Goal: Obtain resource: Obtain resource

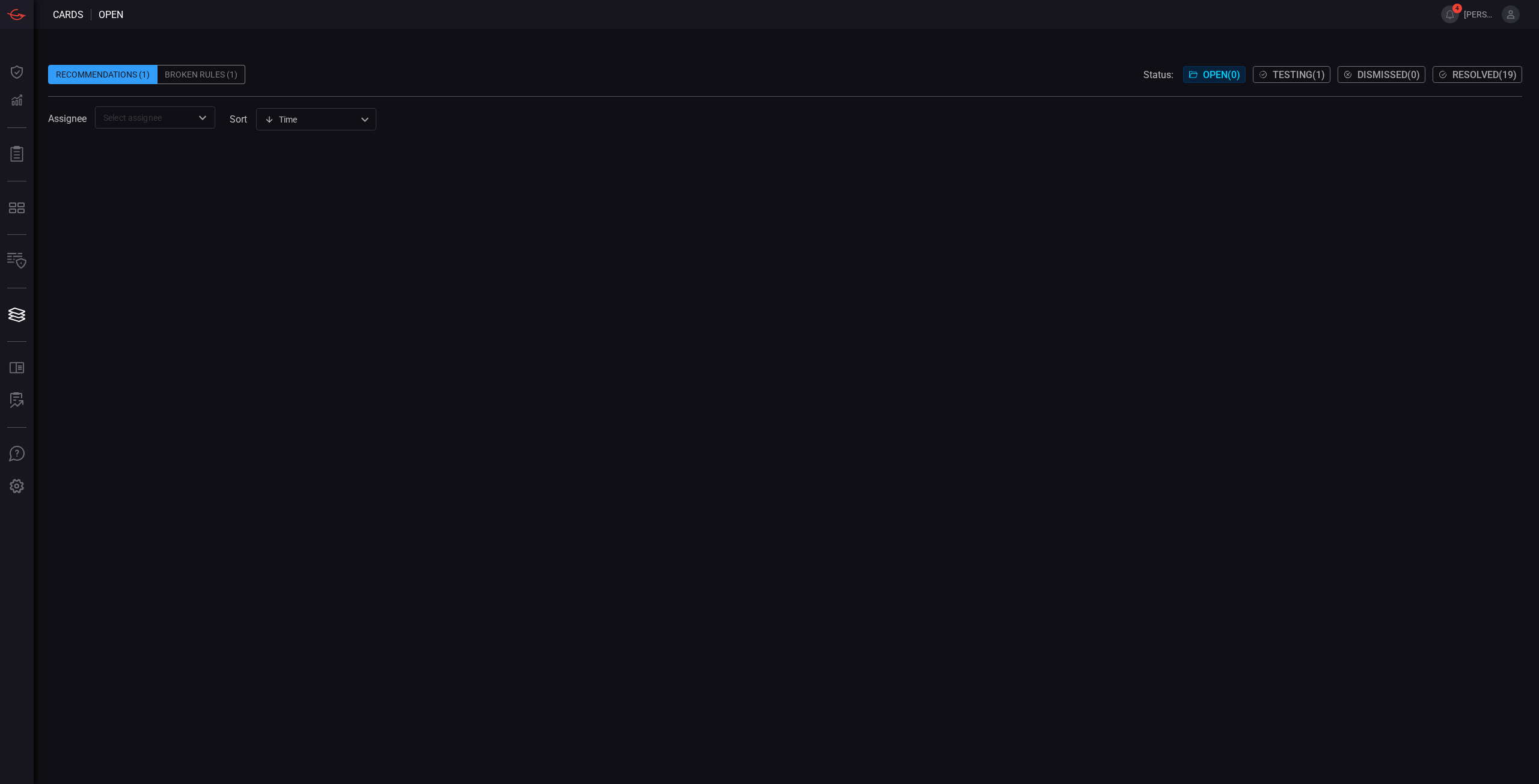
click at [804, 306] on div at bounding box center [785, 463] width 1474 height 641
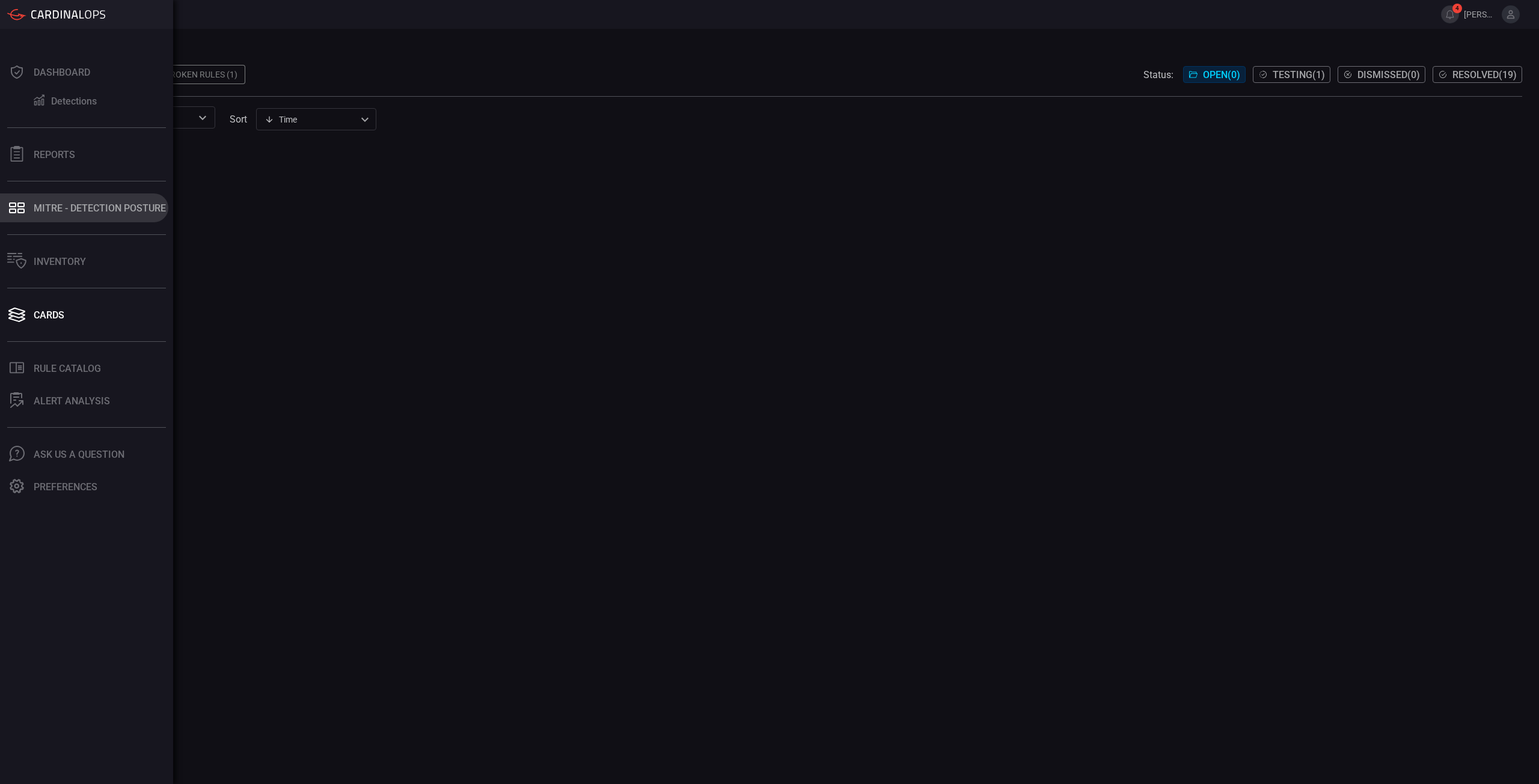
click at [99, 211] on div "MITRE - Detection Posture" at bounding box center [100, 208] width 132 height 12
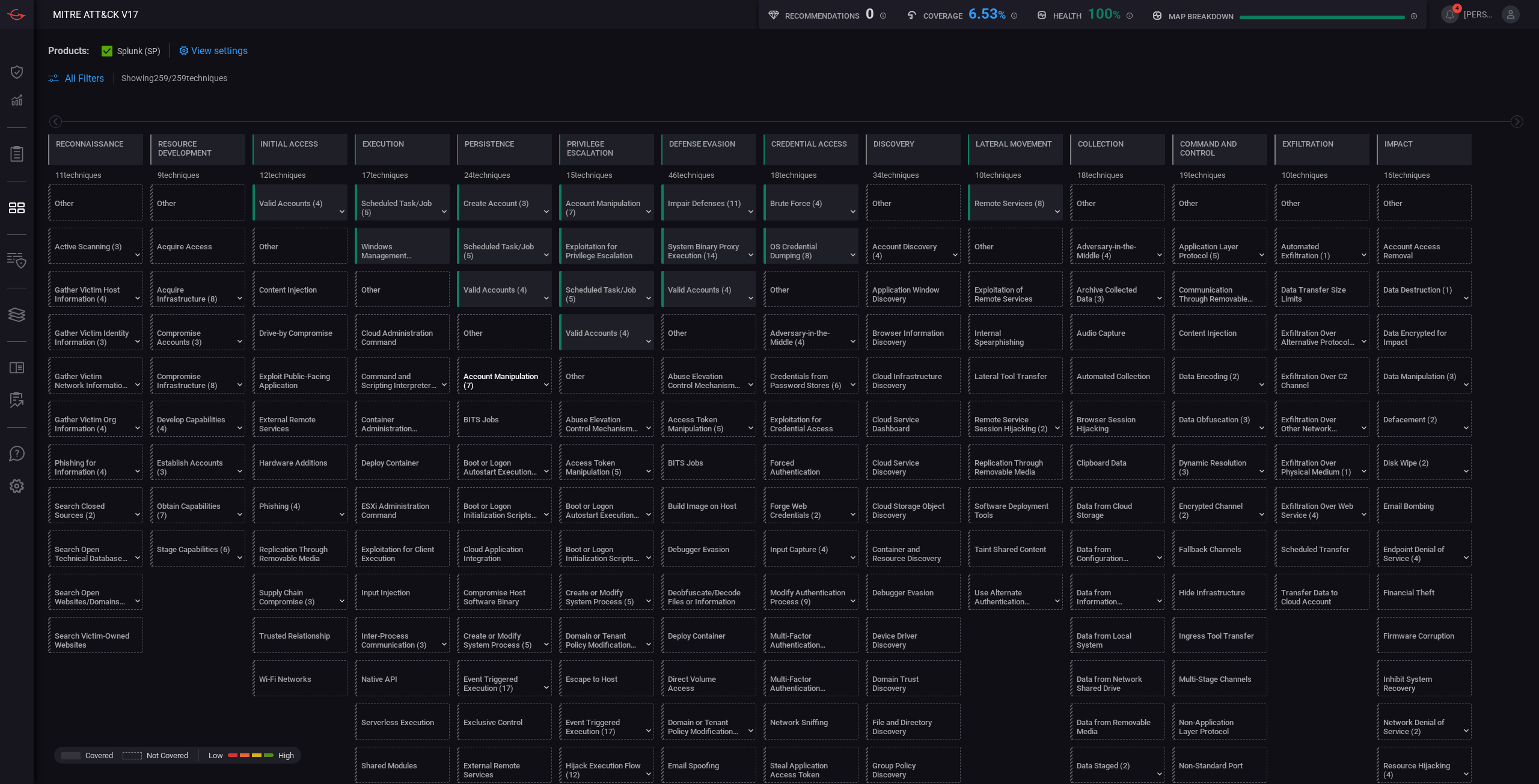
click at [531, 387] on div "Account Manipulation (7)" at bounding box center [501, 381] width 75 height 18
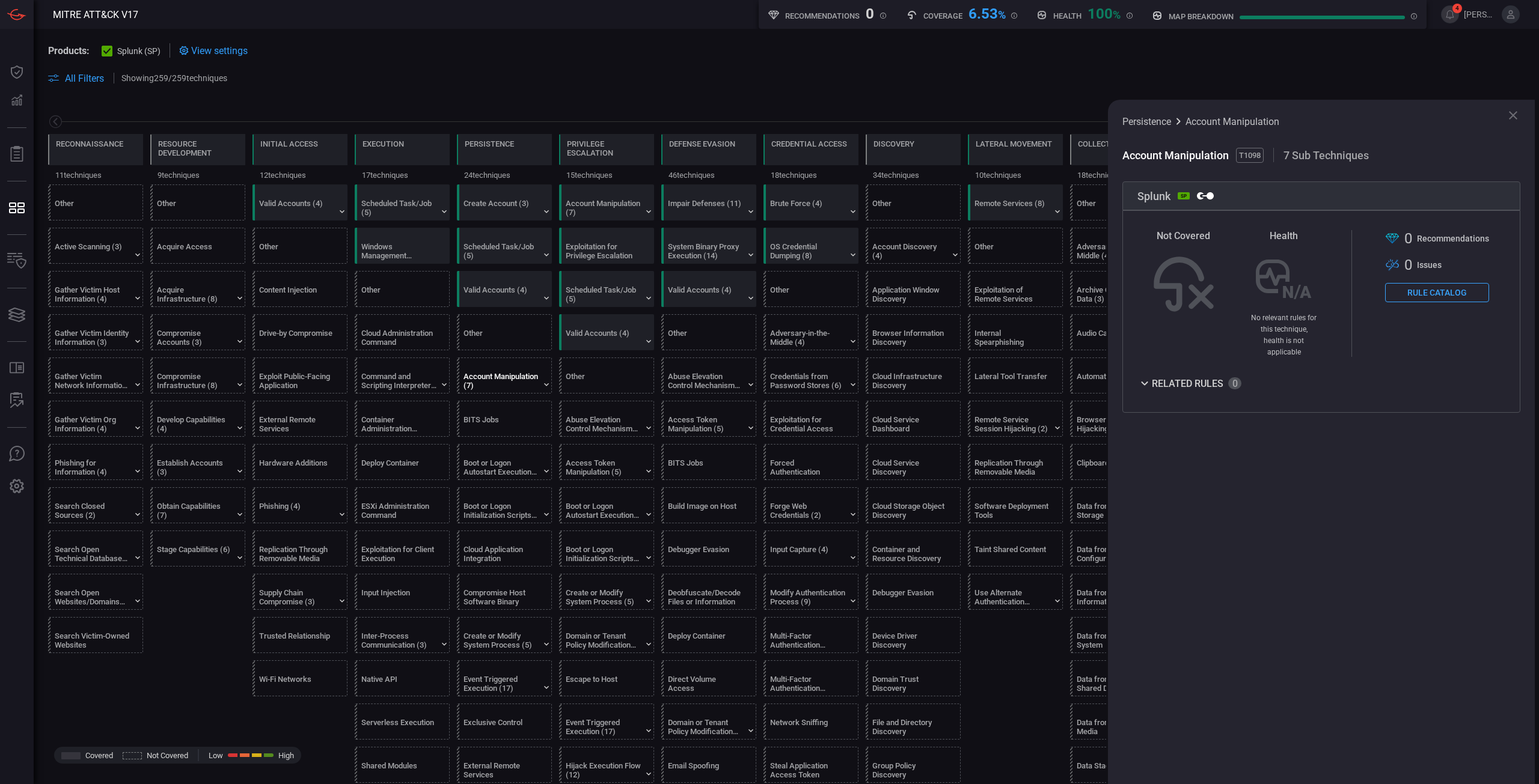
click at [1453, 296] on button "Rule Catalog" at bounding box center [1436, 293] width 104 height 20
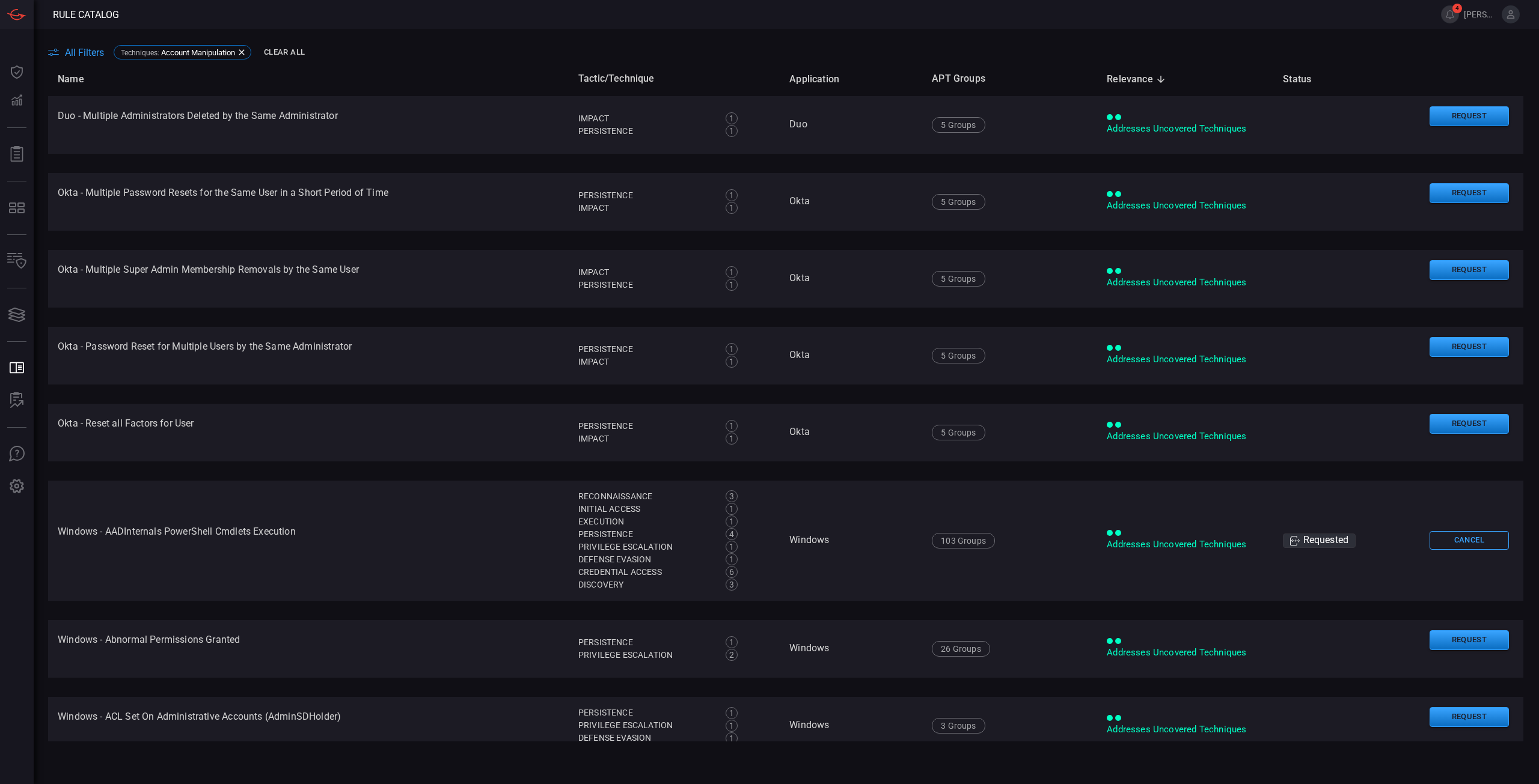
click at [88, 54] on span "All Filters" at bounding box center [85, 52] width 39 height 12
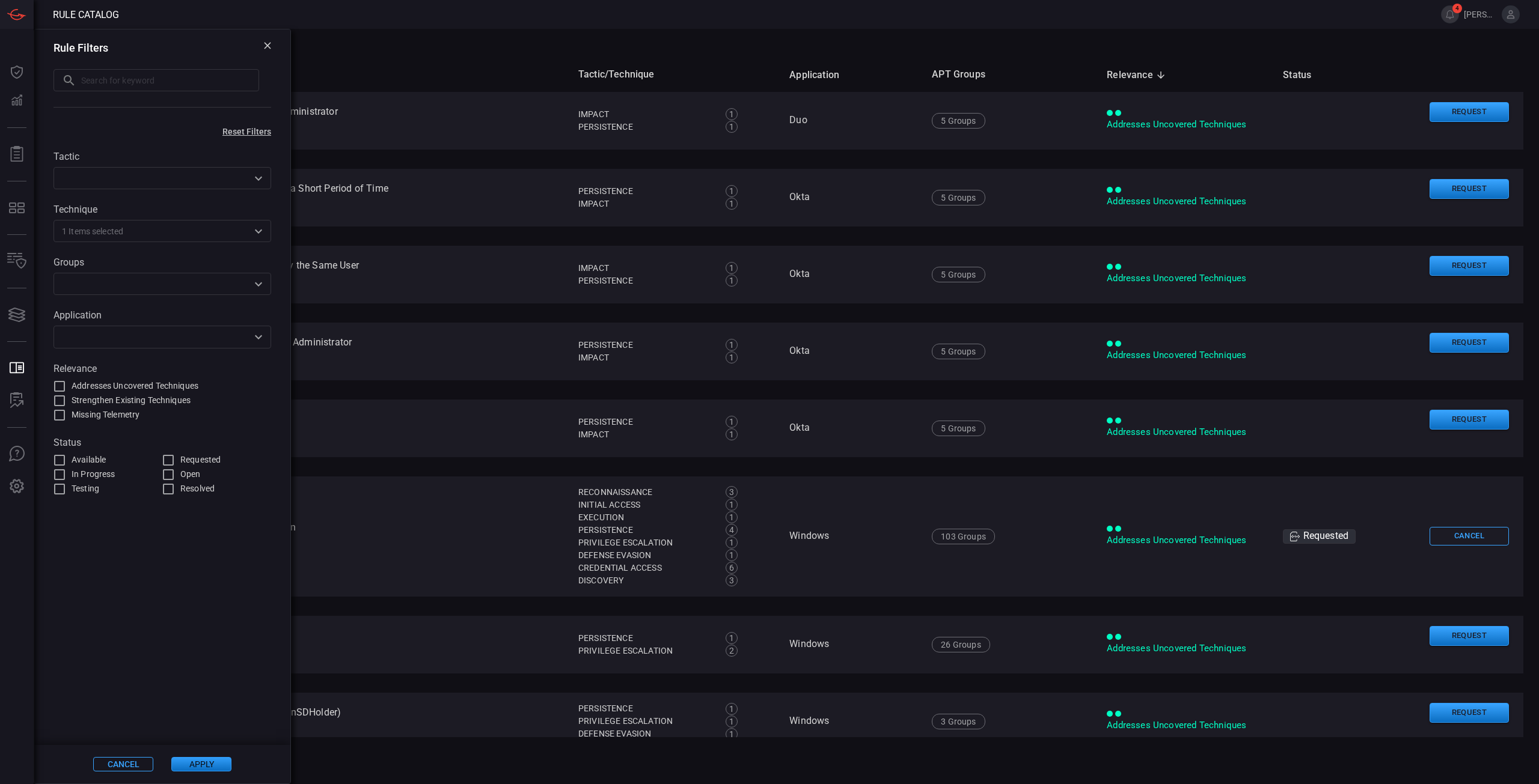
click at [135, 183] on input "text" at bounding box center [152, 178] width 190 height 15
click at [170, 651] on span at bounding box center [162, 621] width 256 height 249
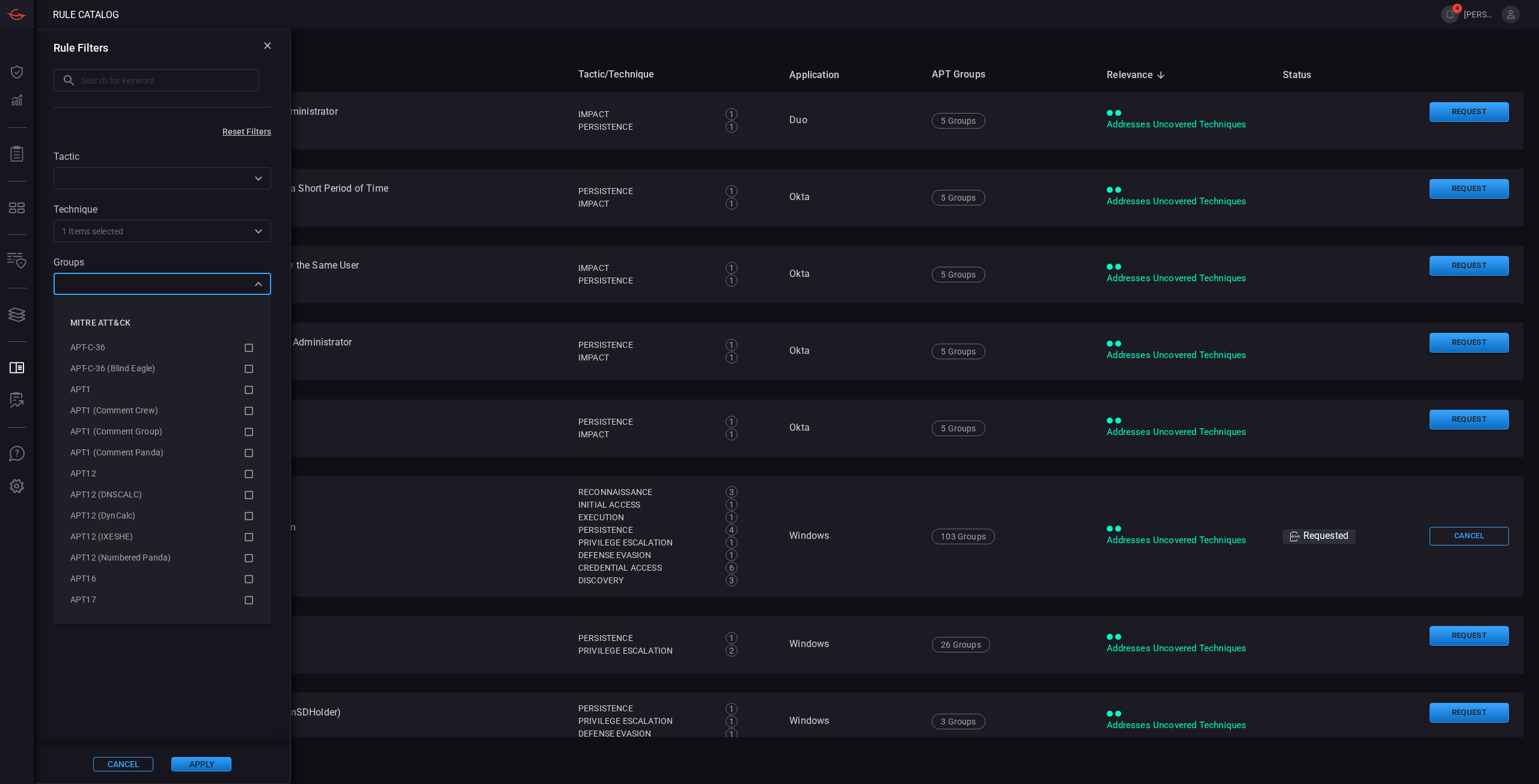
click at [107, 283] on input "text" at bounding box center [152, 284] width 190 height 15
click at [114, 645] on span at bounding box center [162, 621] width 256 height 249
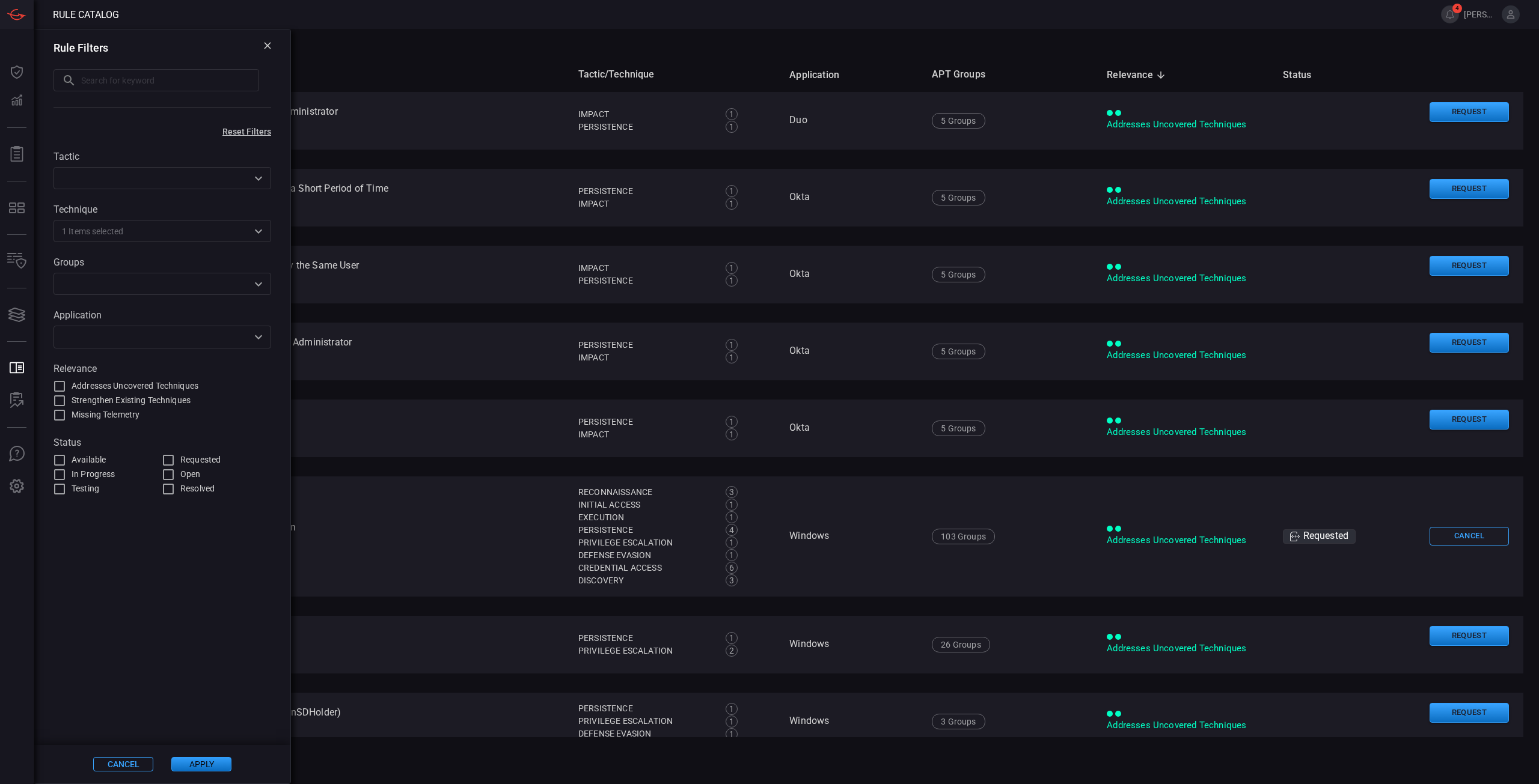
click at [128, 331] on input "text" at bounding box center [152, 337] width 190 height 15
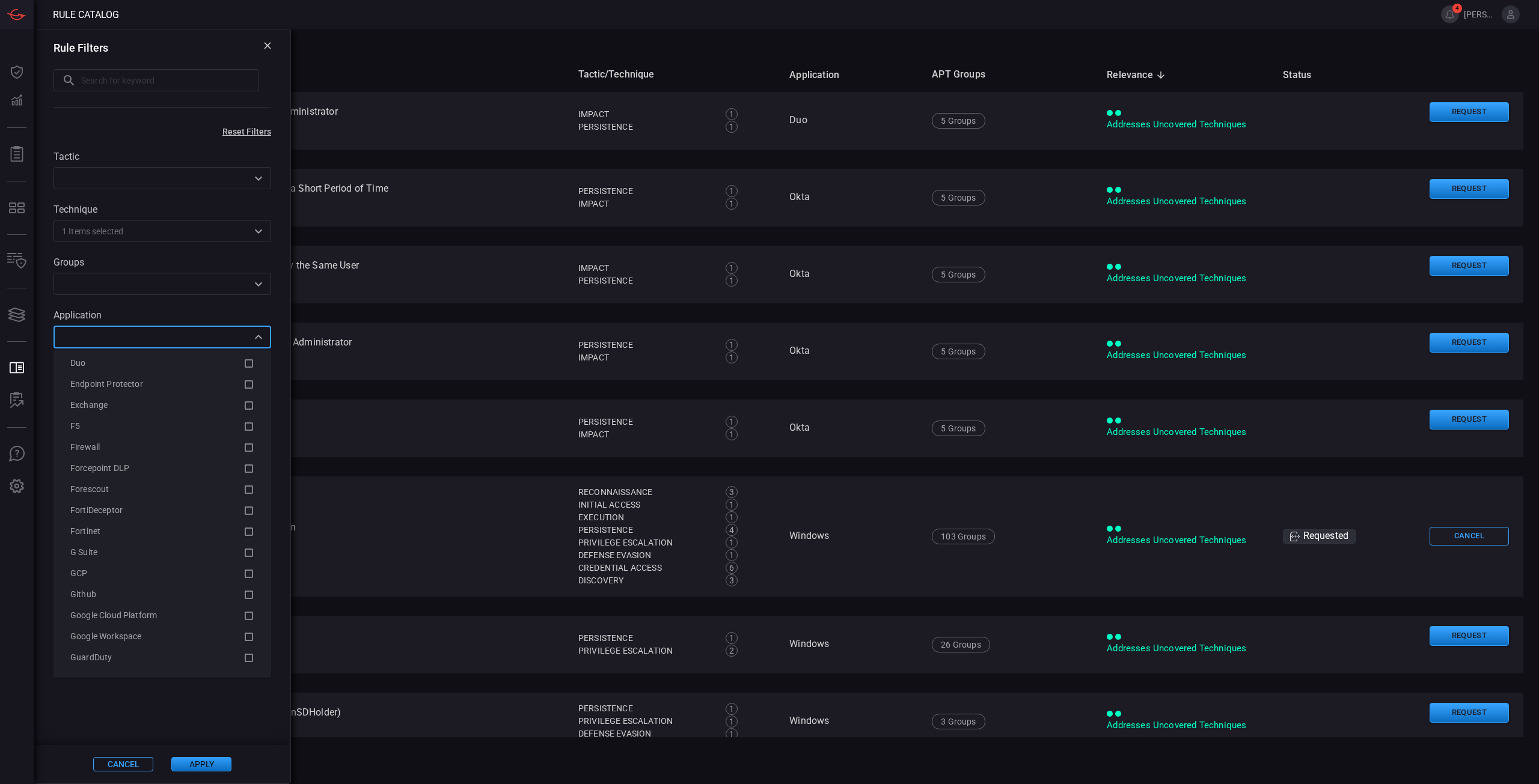
scroll to position [1322, 0]
click at [121, 703] on span at bounding box center [162, 621] width 256 height 249
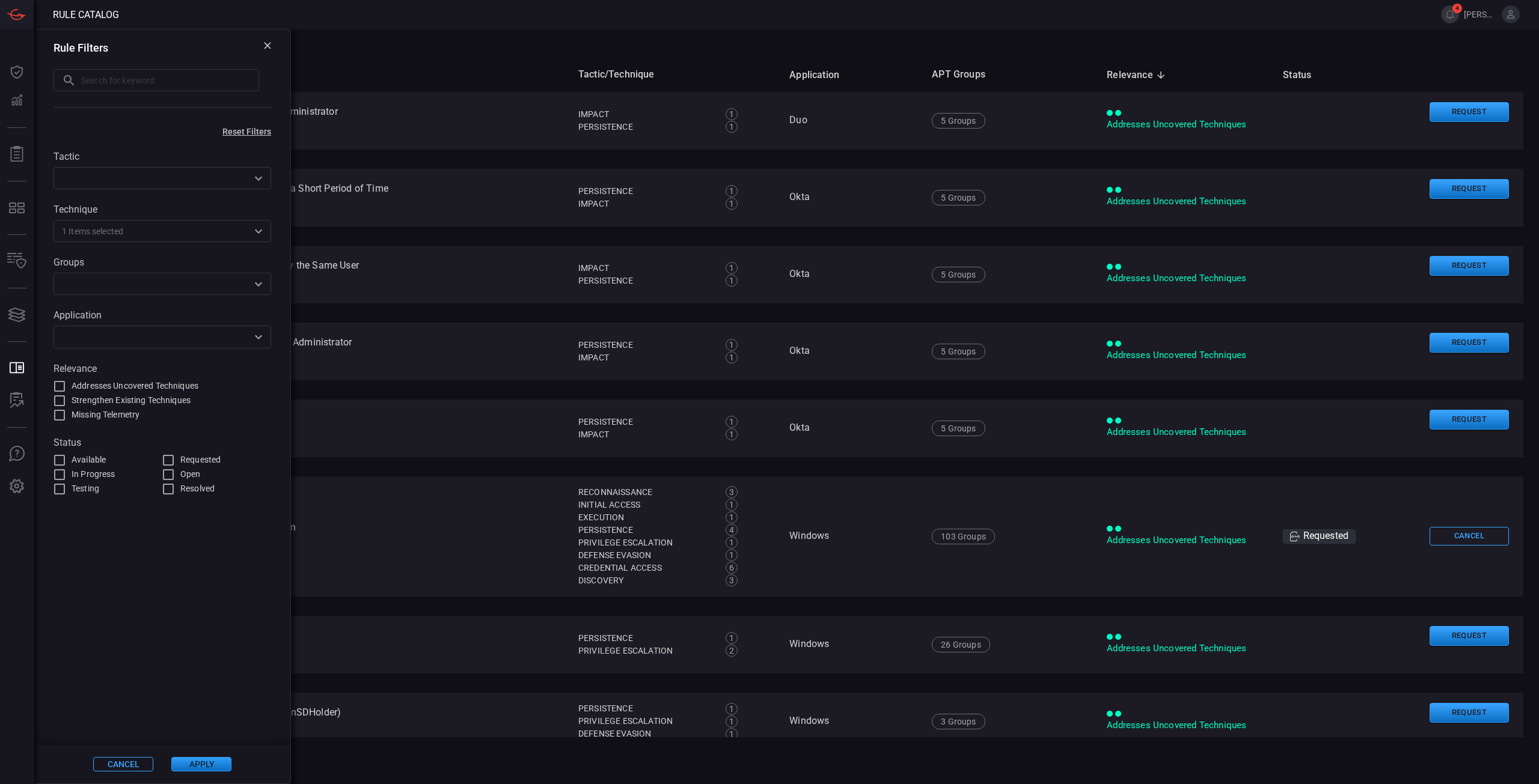
click at [422, 50] on div "All Filters Techniques : Account Manipulation" at bounding box center [793, 50] width 1491 height 14
click at [422, 51] on div "All Filters Techniques : Account Manipulation" at bounding box center [793, 50] width 1491 height 14
click at [271, 46] on div "Rule Filters ​ ​" at bounding box center [162, 76] width 256 height 93
click at [268, 46] on icon at bounding box center [266, 45] width 6 height 6
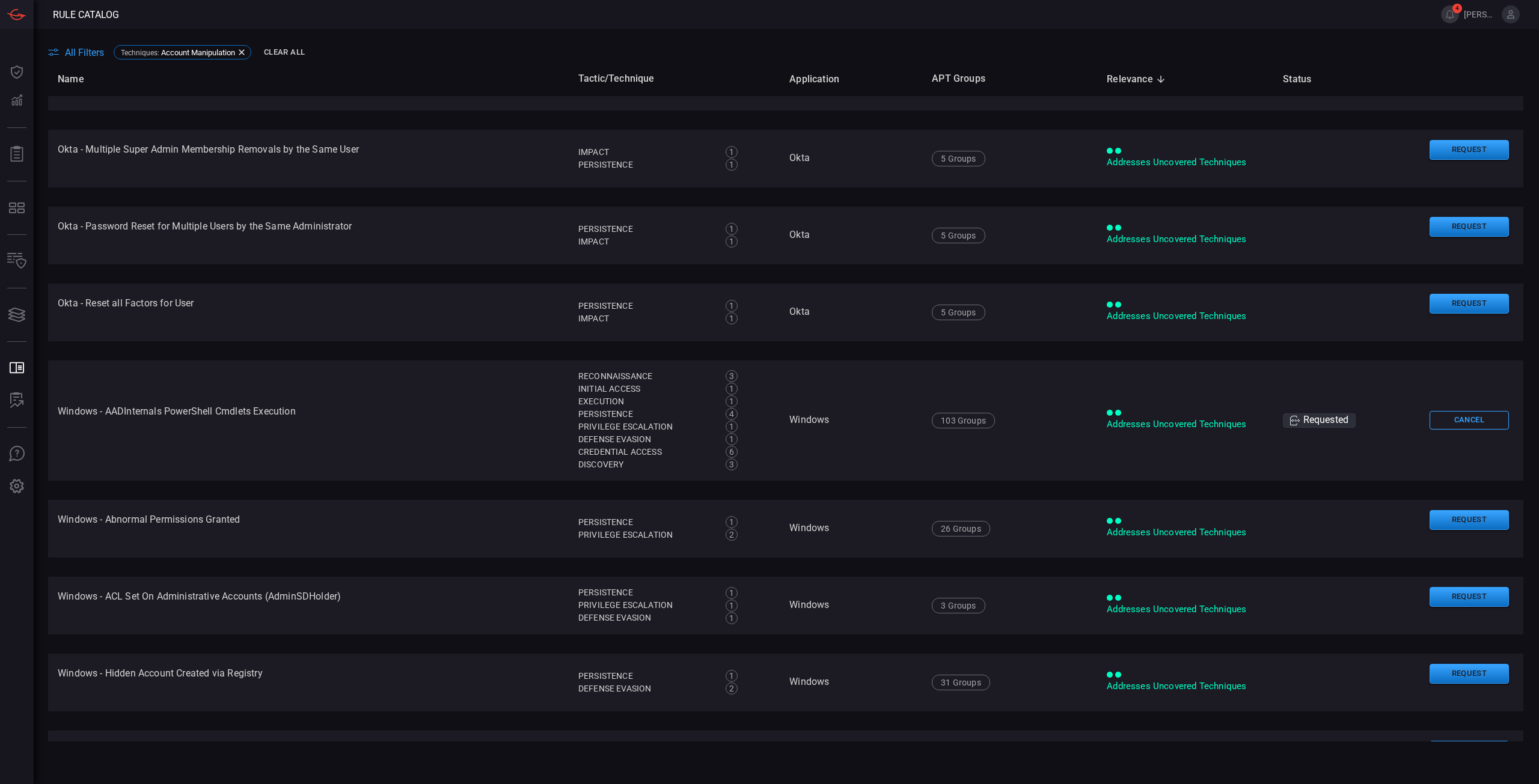
scroll to position [0, 0]
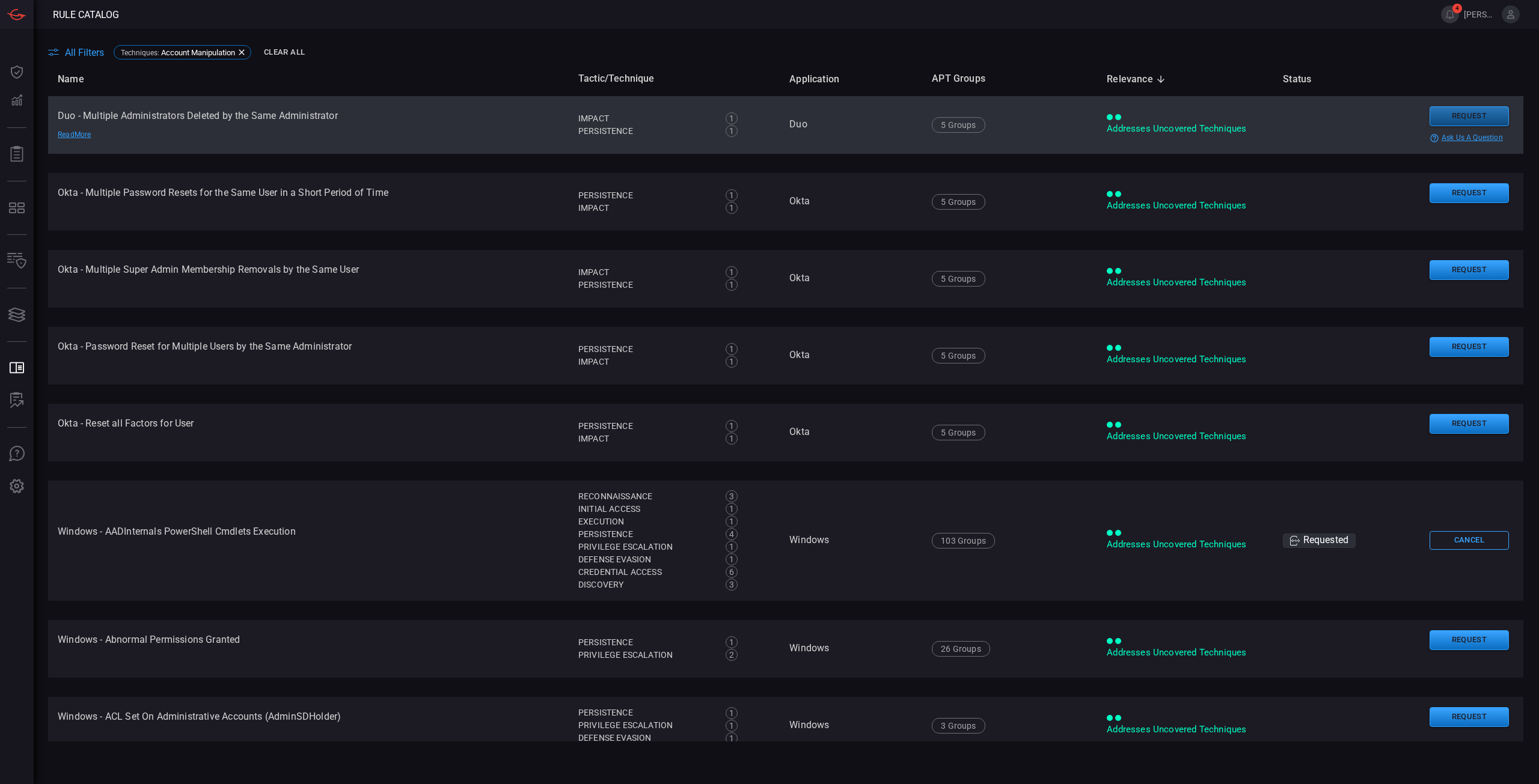
click at [1469, 118] on button "Request" at bounding box center [1468, 116] width 79 height 20
click at [1391, 138] on button "Continue" at bounding box center [1404, 133] width 79 height 18
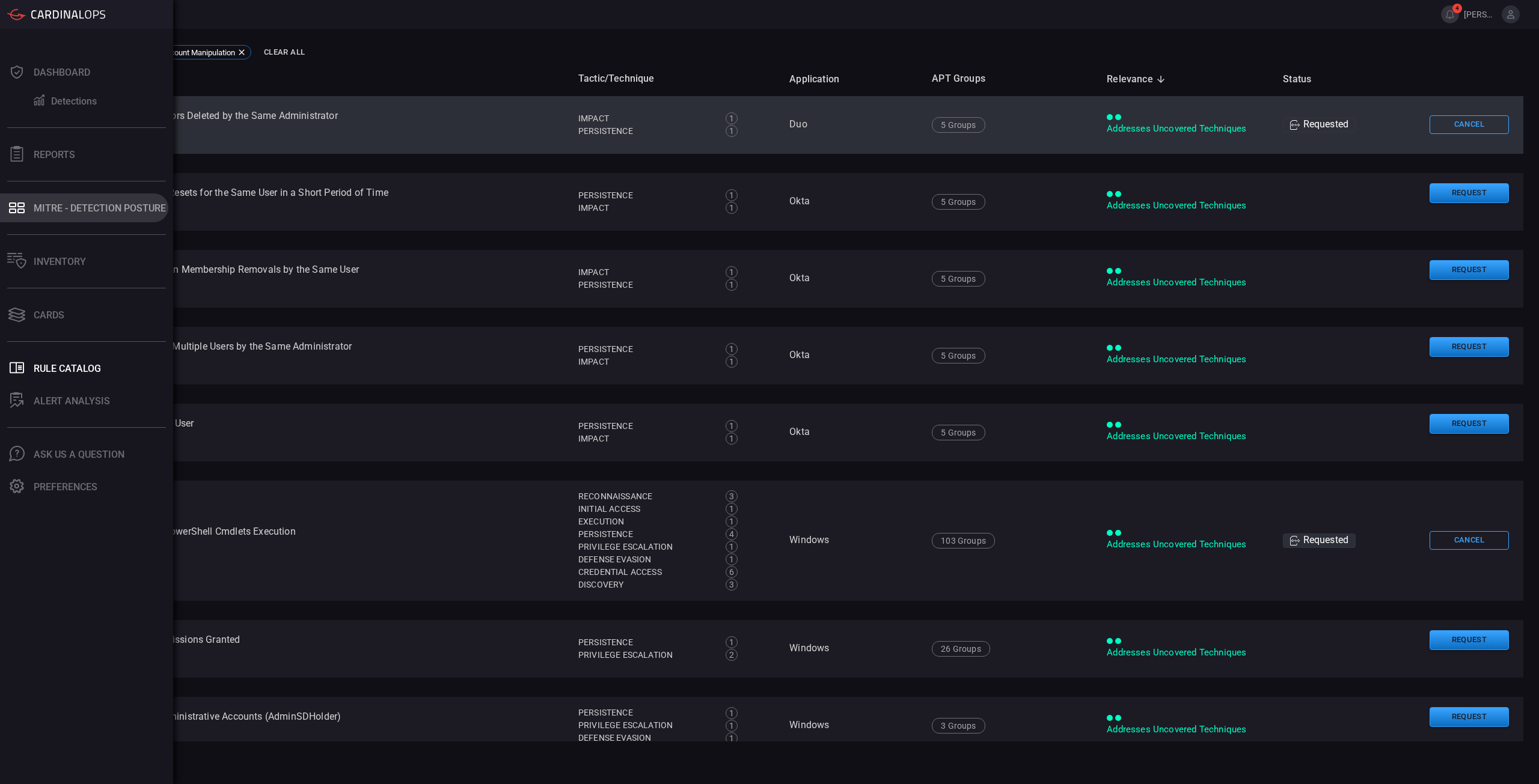
click at [105, 217] on button "MITRE - Detection Posture" at bounding box center [84, 208] width 168 height 29
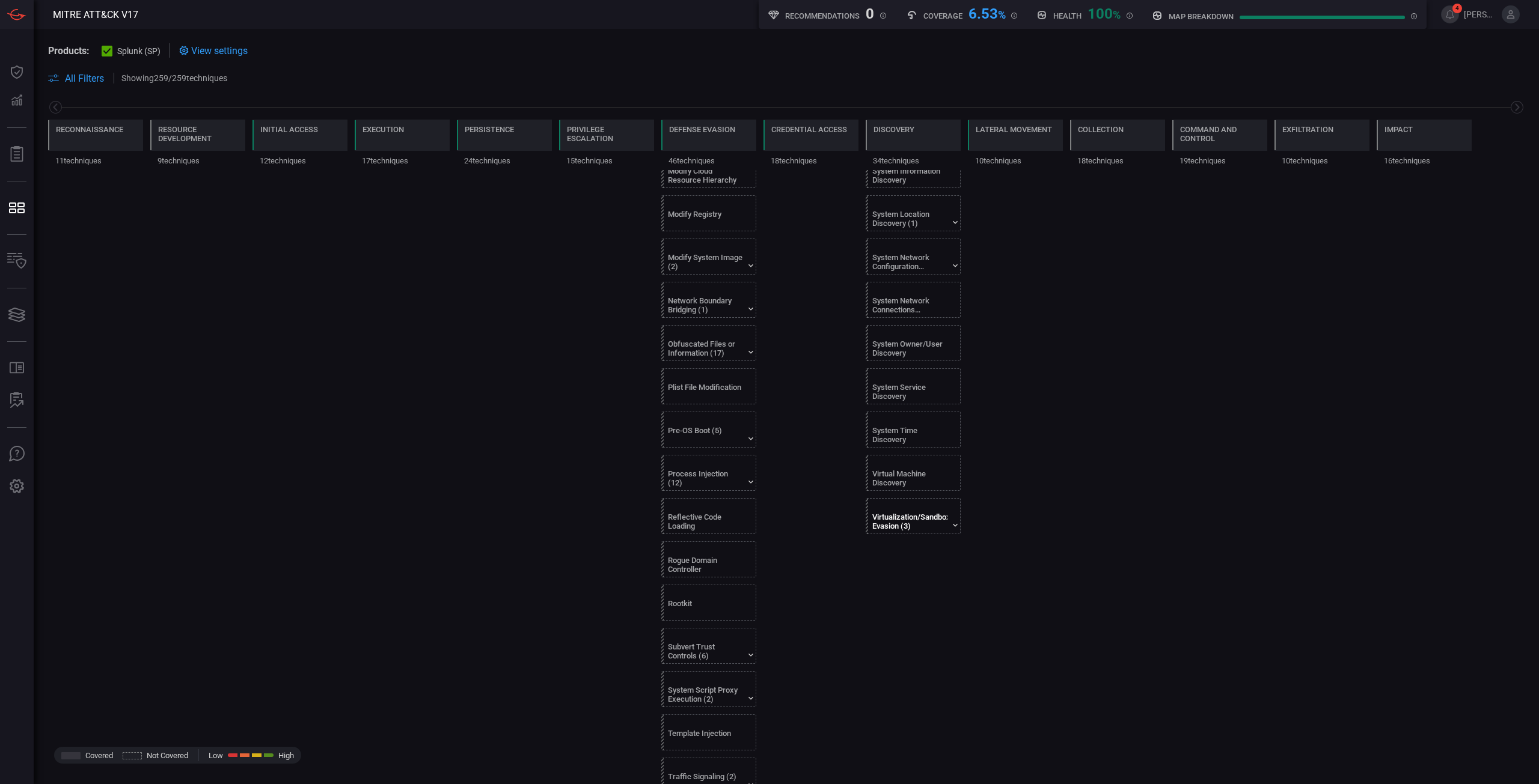
scroll to position [813, 0]
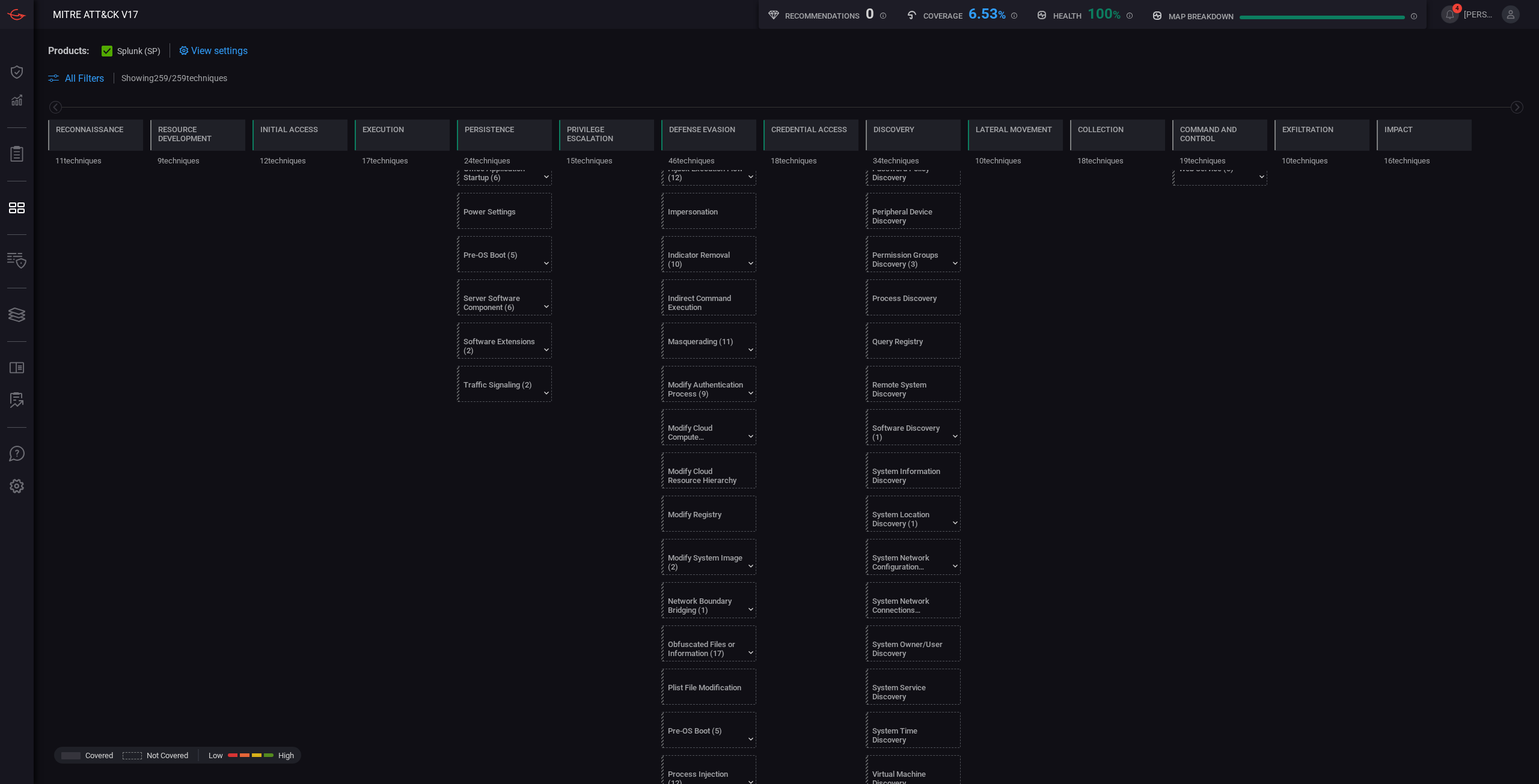
click at [923, 523] on div "System Location Discovery (1)" at bounding box center [909, 519] width 75 height 18
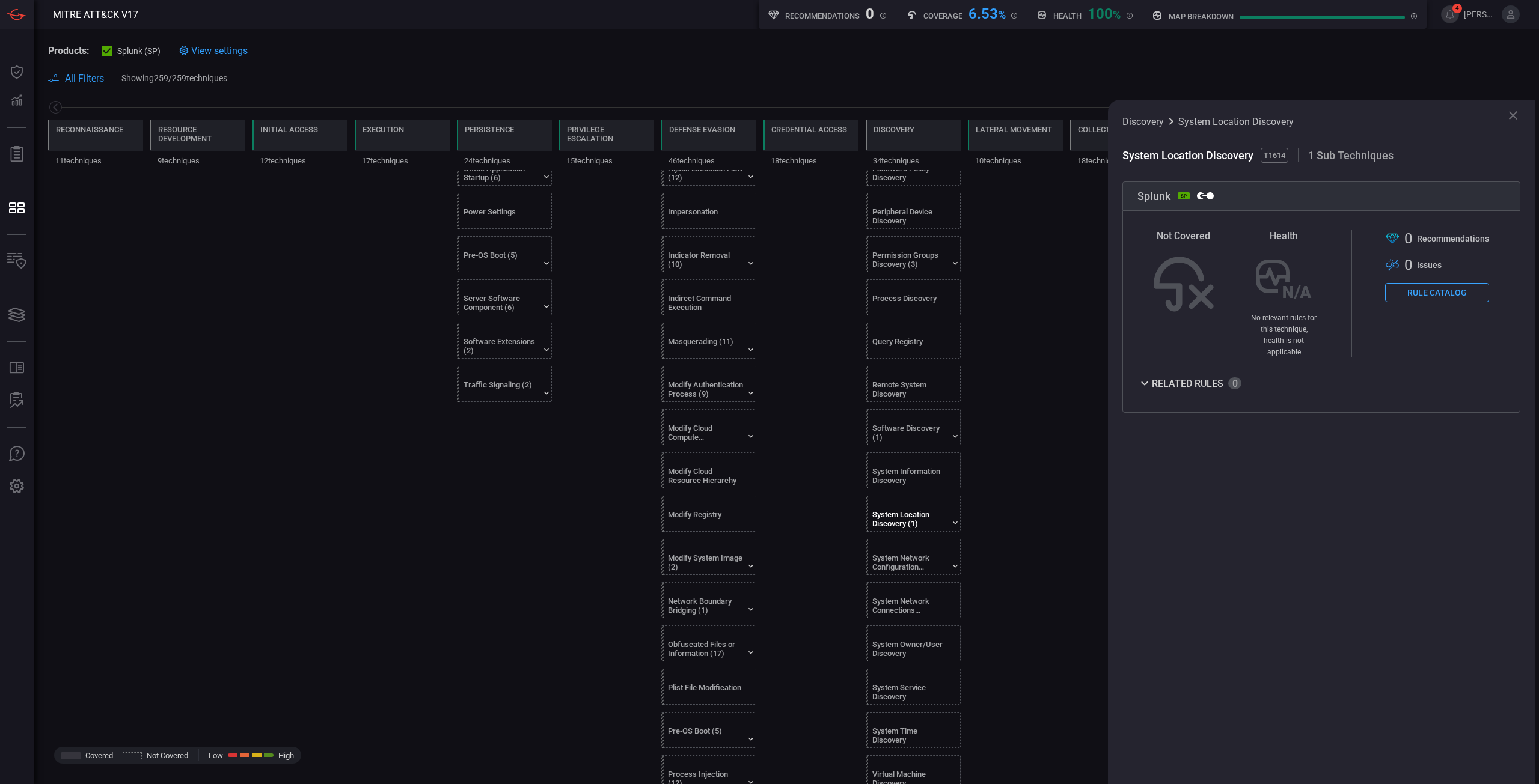
click at [1413, 287] on button "Rule Catalog" at bounding box center [1436, 293] width 104 height 20
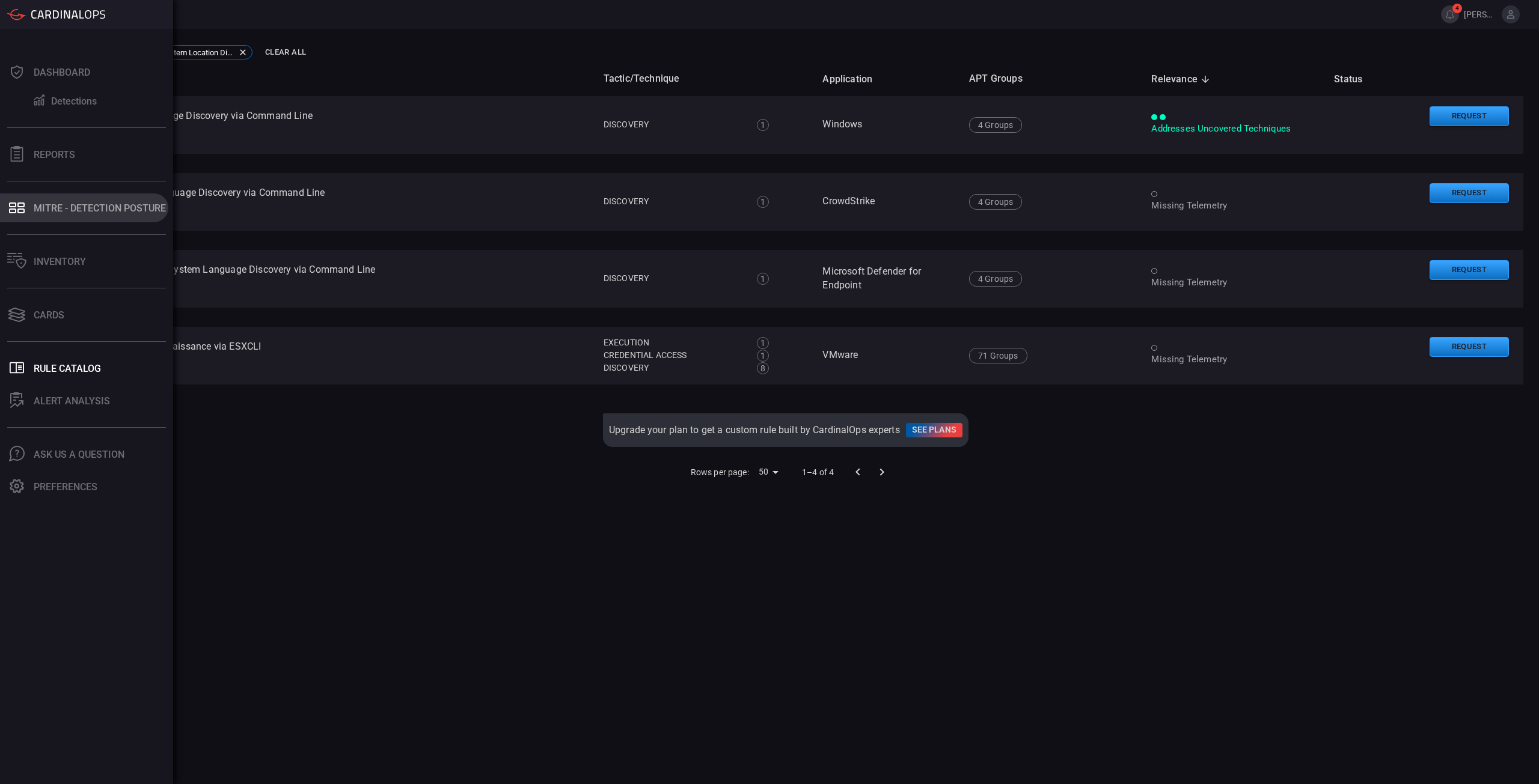
click at [105, 220] on button "MITRE - Detection Posture" at bounding box center [84, 208] width 168 height 29
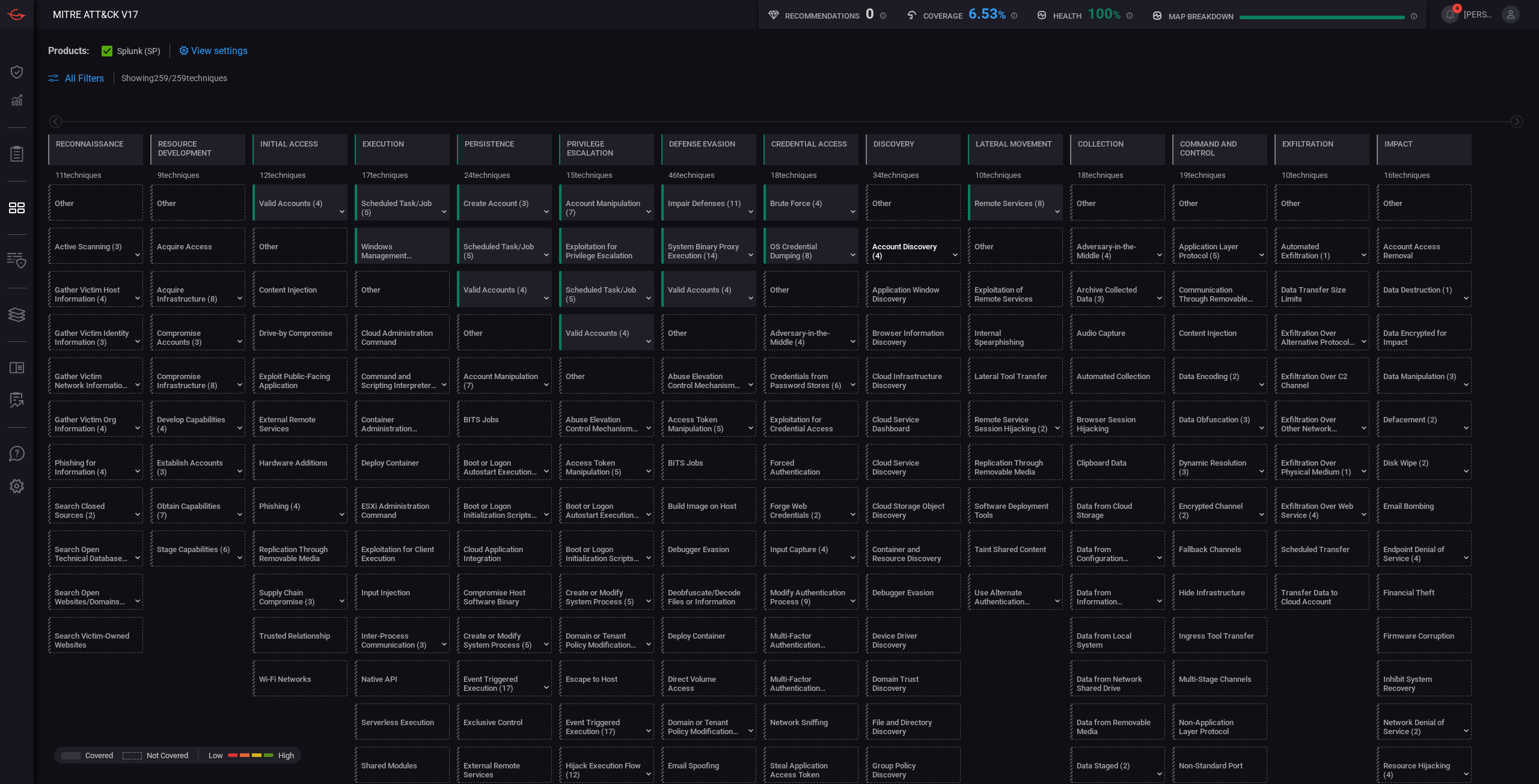
click at [932, 254] on div "Account Discovery (4)" at bounding box center [909, 251] width 75 height 18
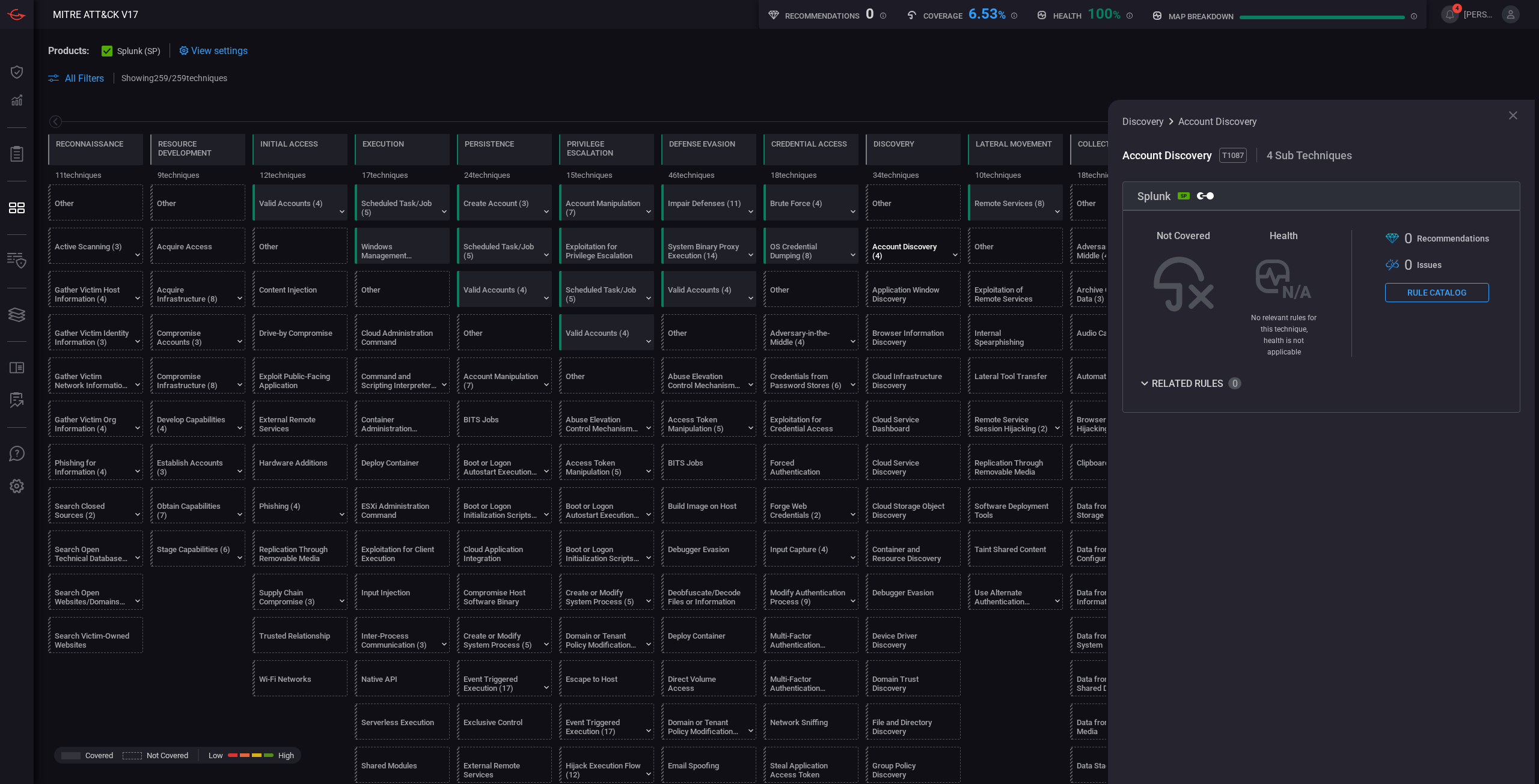
click at [1436, 296] on button "Rule Catalog" at bounding box center [1436, 293] width 104 height 20
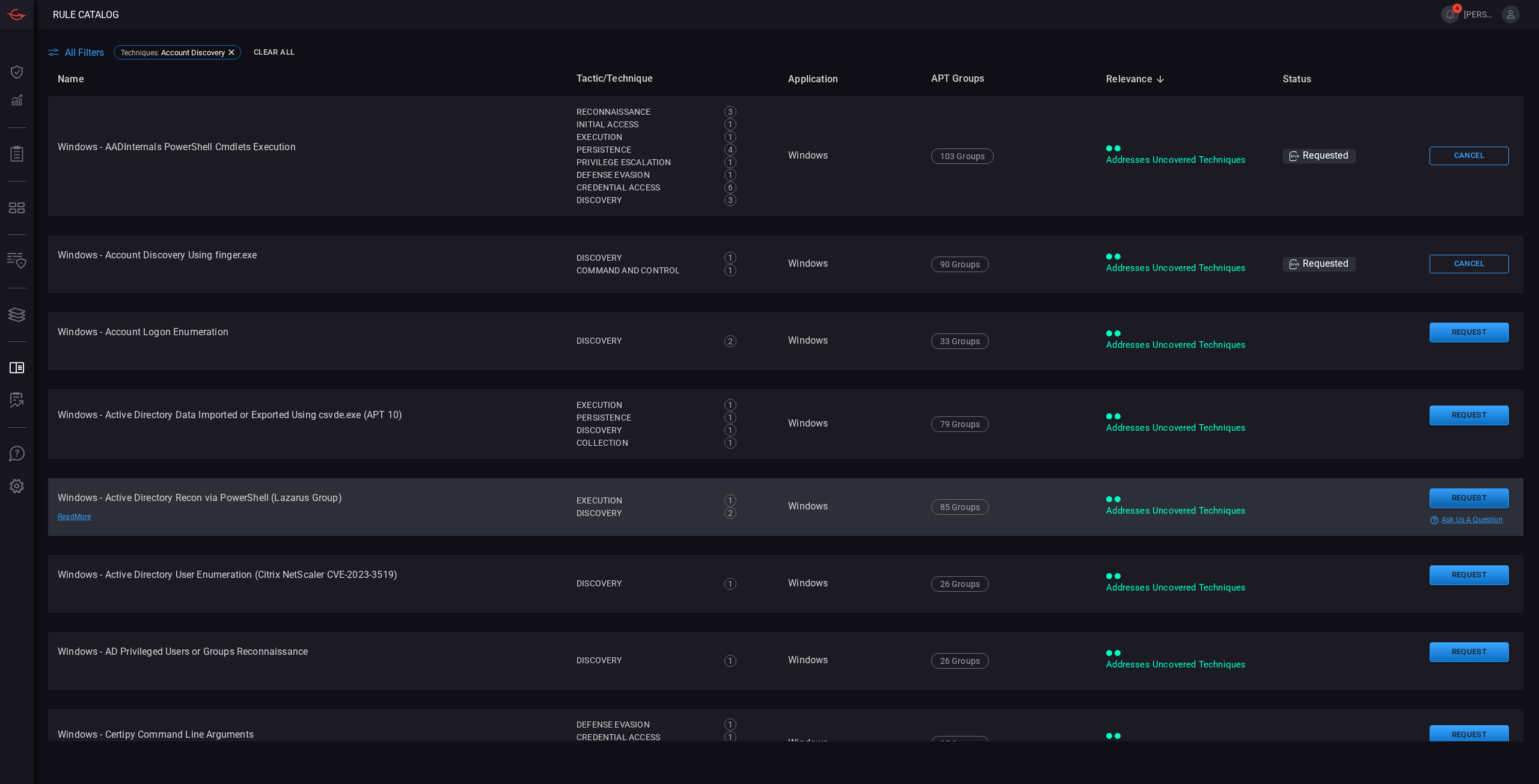
click at [1462, 495] on button "Request" at bounding box center [1468, 498] width 79 height 20
click at [1384, 511] on button "Continue" at bounding box center [1404, 515] width 79 height 18
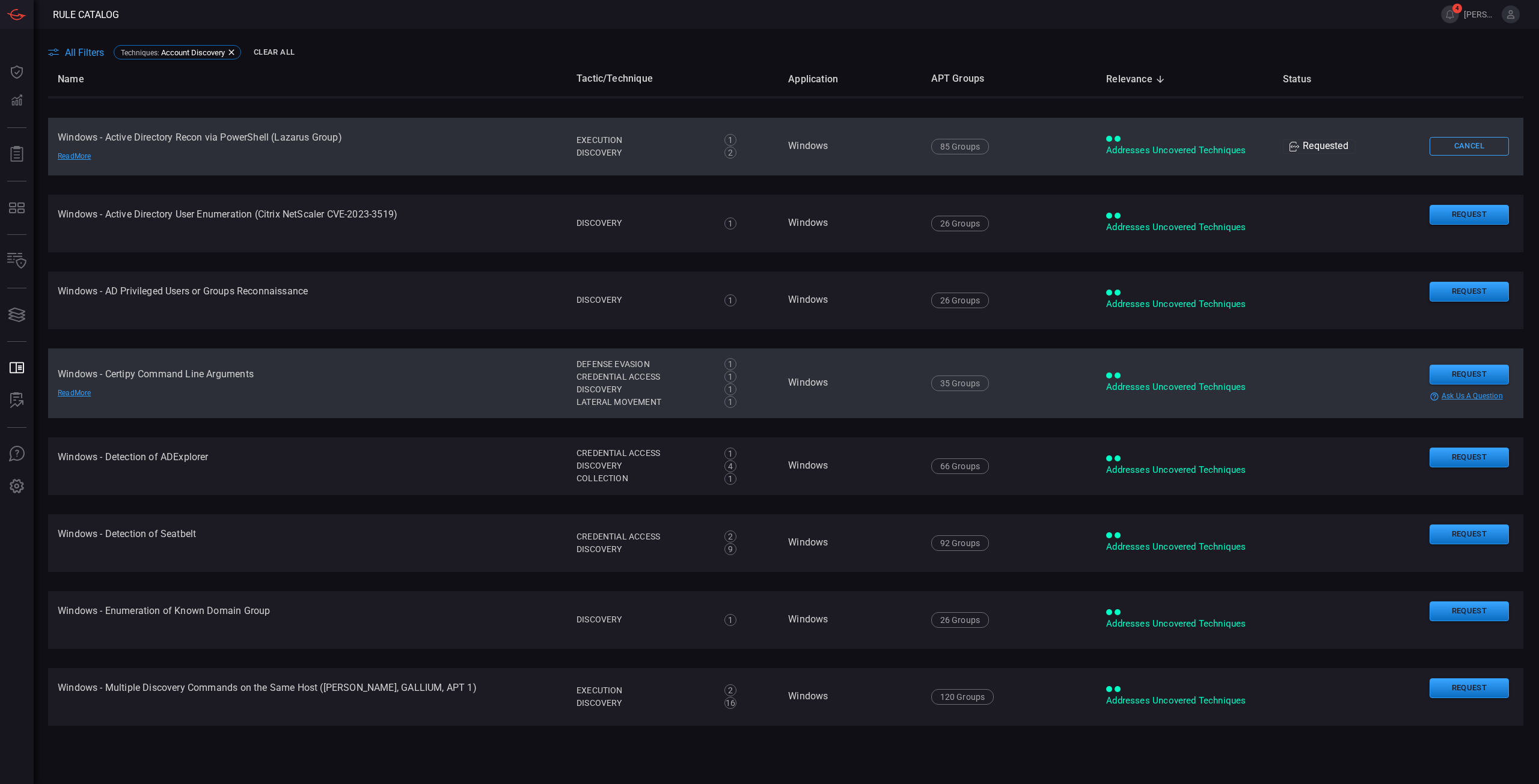
scroll to position [480, 0]
